Goal: Navigation & Orientation: Understand site structure

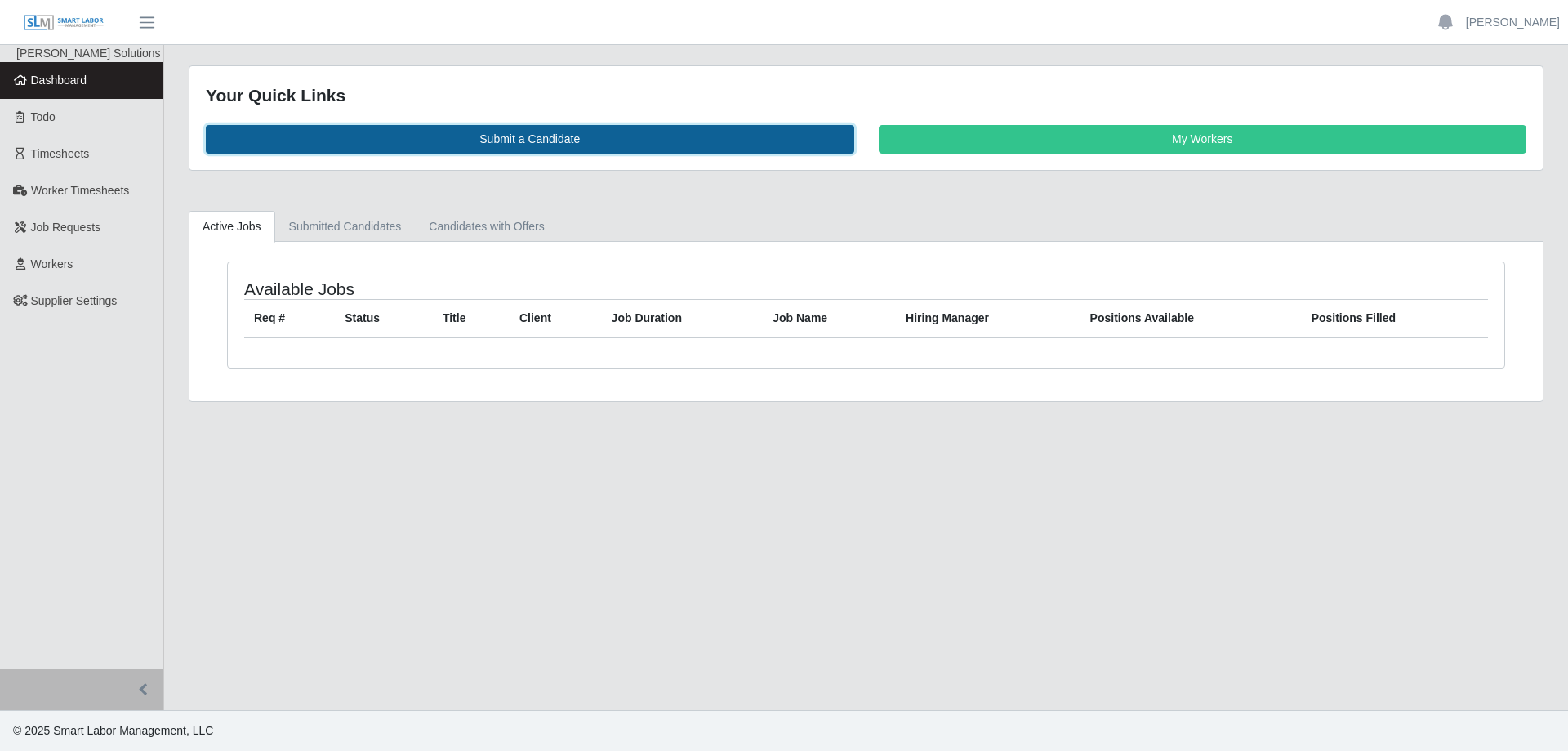
click at [609, 134] on link "Submit a Candidate" at bounding box center [530, 140] width 648 height 29
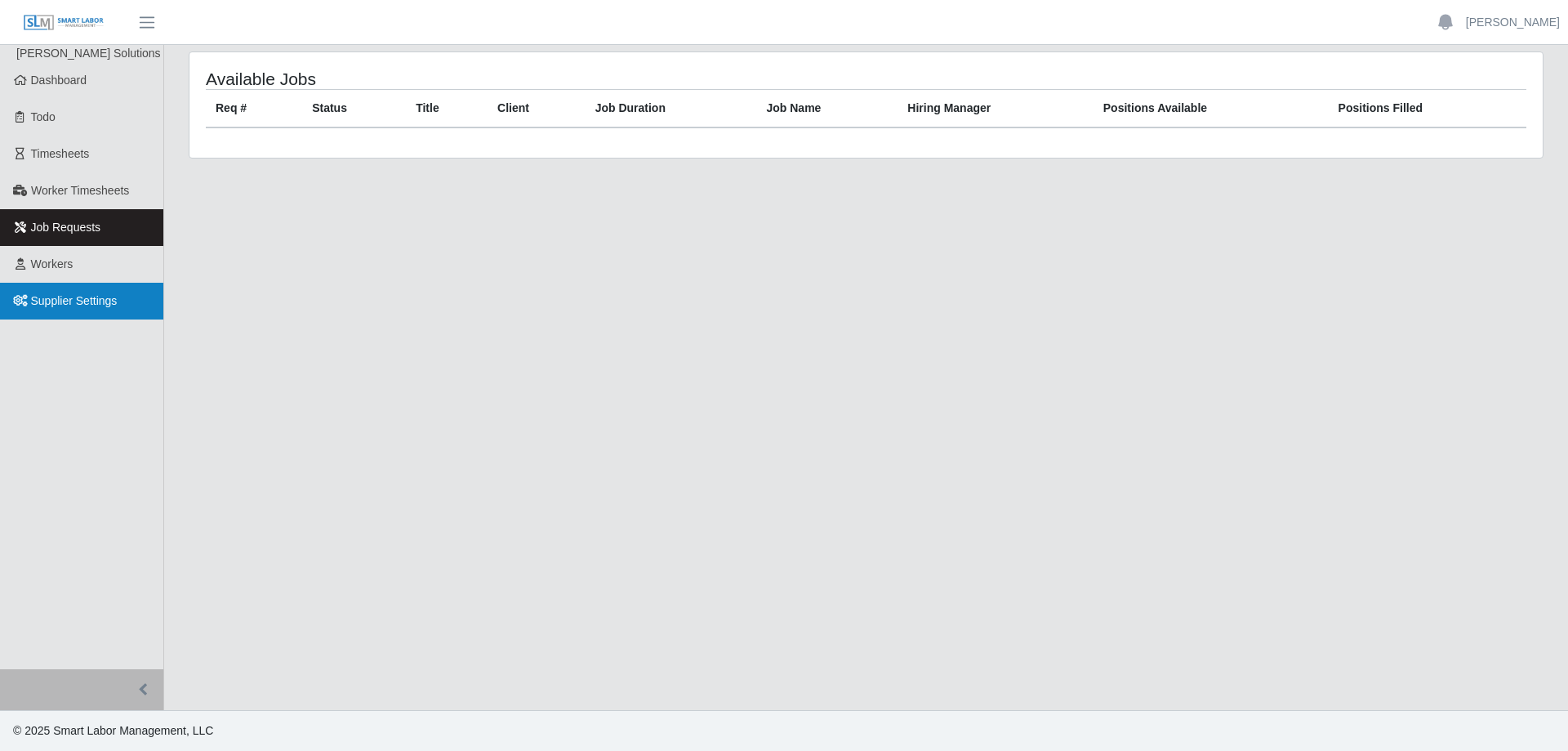
click at [76, 303] on span "Supplier Settings" at bounding box center [74, 300] width 86 height 13
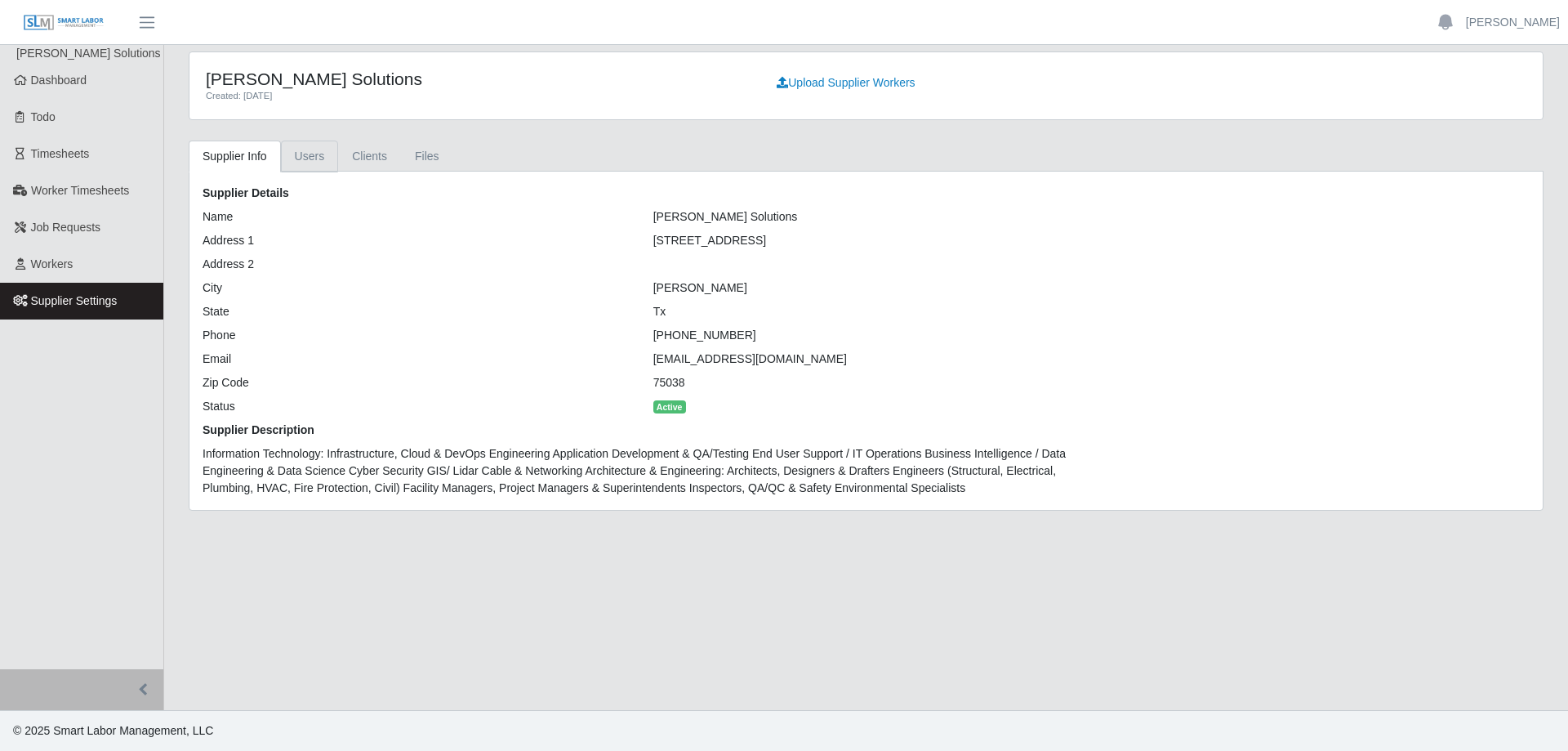
click at [303, 156] on link "Users" at bounding box center [310, 157] width 58 height 32
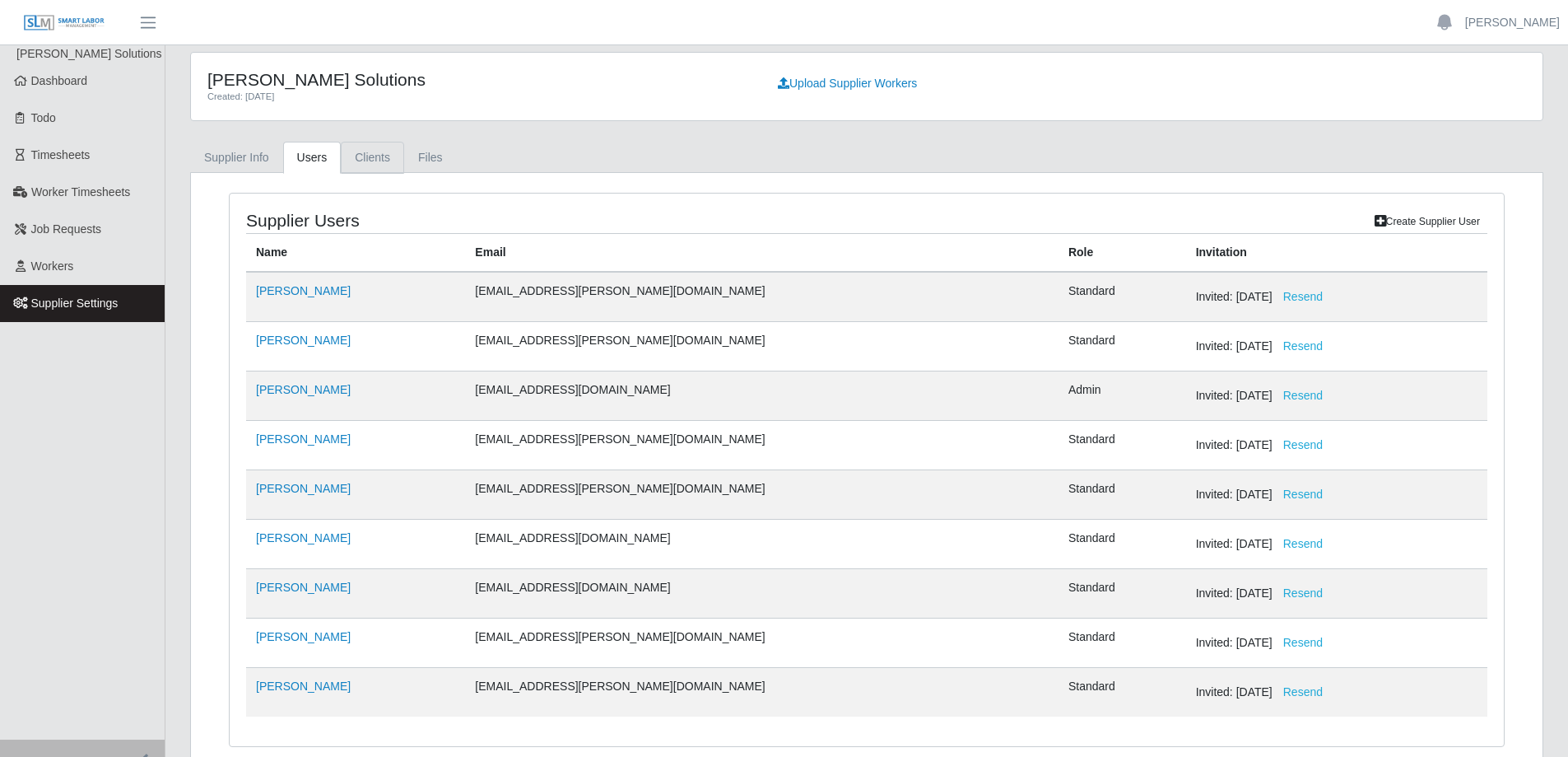
click at [370, 154] on link "Clients" at bounding box center [372, 158] width 63 height 32
